Goal: Communication & Community: Answer question/provide support

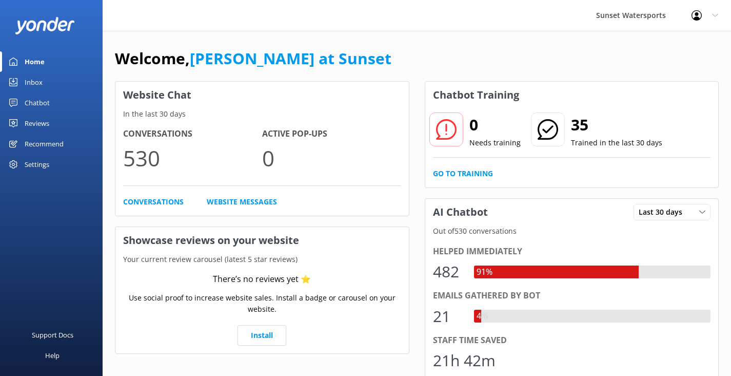
click at [43, 86] on link "Inbox" at bounding box center [51, 82] width 103 height 21
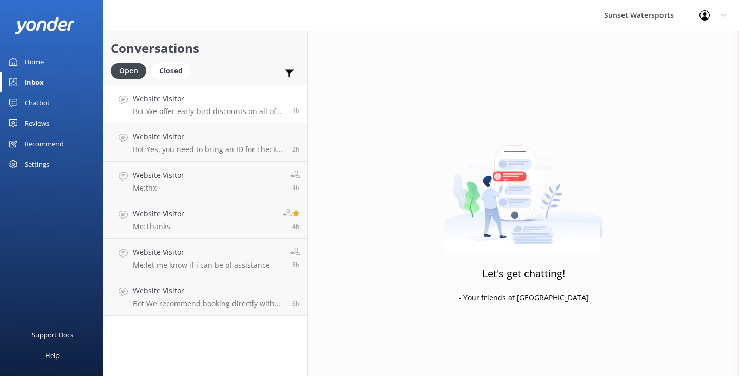
click at [218, 116] on link "Website Visitor Bot: We offer early-bird discounts on all of our morning trips.…" at bounding box center [205, 104] width 204 height 38
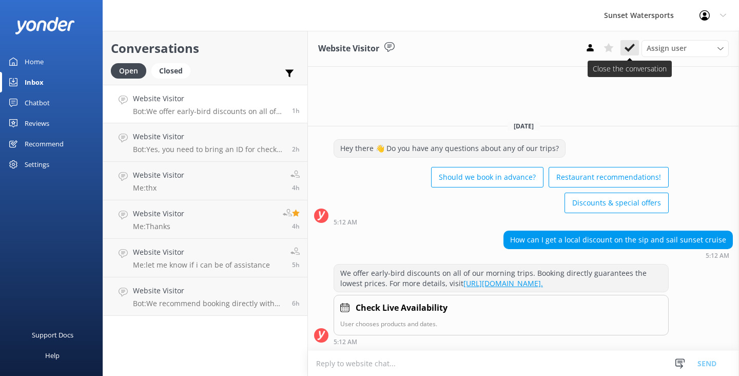
click at [630, 44] on icon at bounding box center [630, 48] width 10 height 10
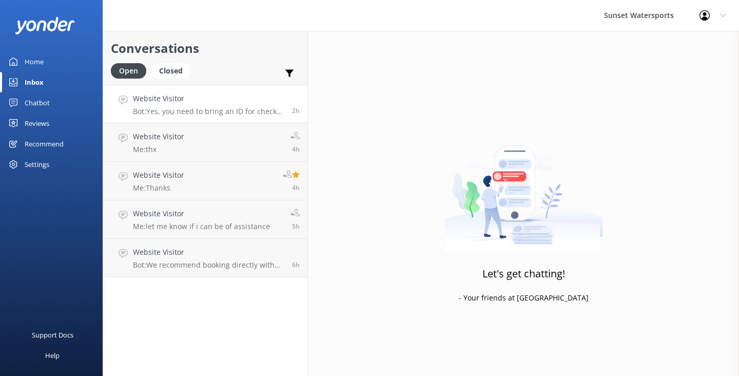
click at [250, 106] on div "Website Visitor Bot: Yes, you need to bring an ID for check-in, and digital IDs…" at bounding box center [208, 104] width 151 height 22
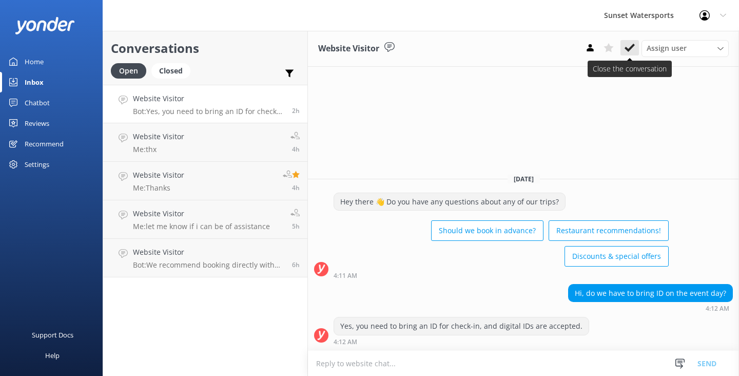
click at [627, 46] on icon at bounding box center [630, 48] width 10 height 10
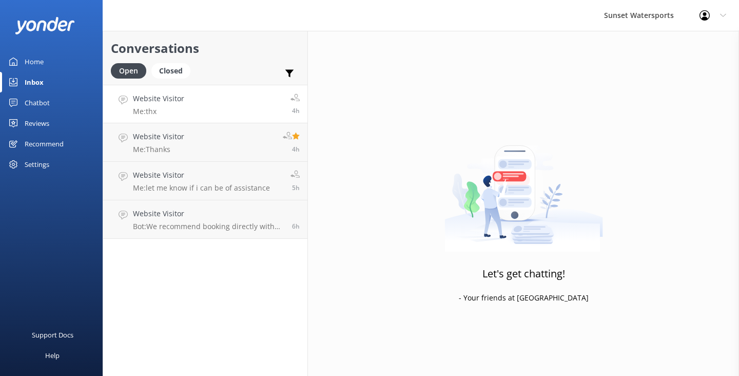
click at [228, 107] on link "Website Visitor Me: thx 4h" at bounding box center [205, 104] width 204 height 38
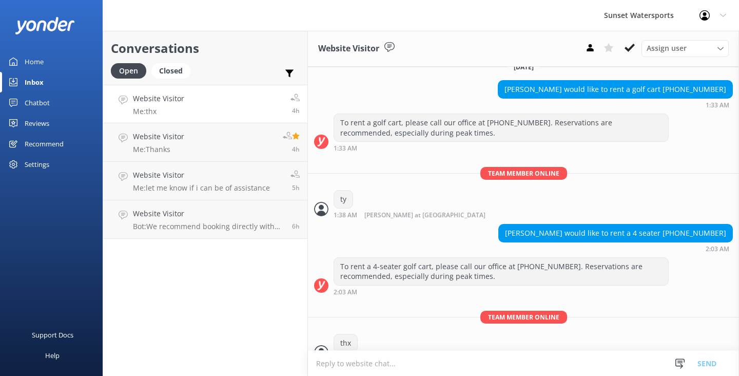
scroll to position [7824, 0]
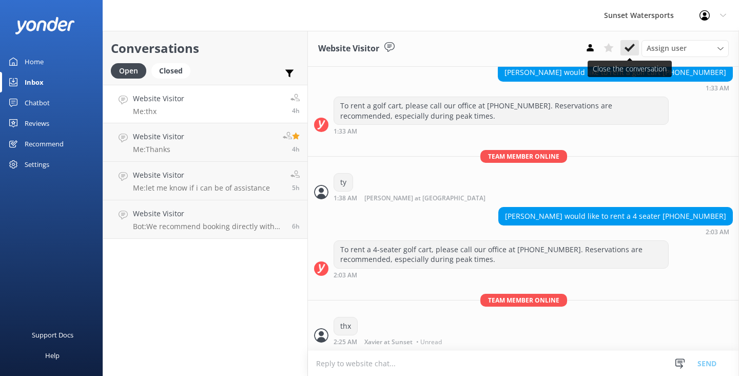
click at [633, 47] on use at bounding box center [630, 48] width 10 height 8
